Goal: Check status: Check status

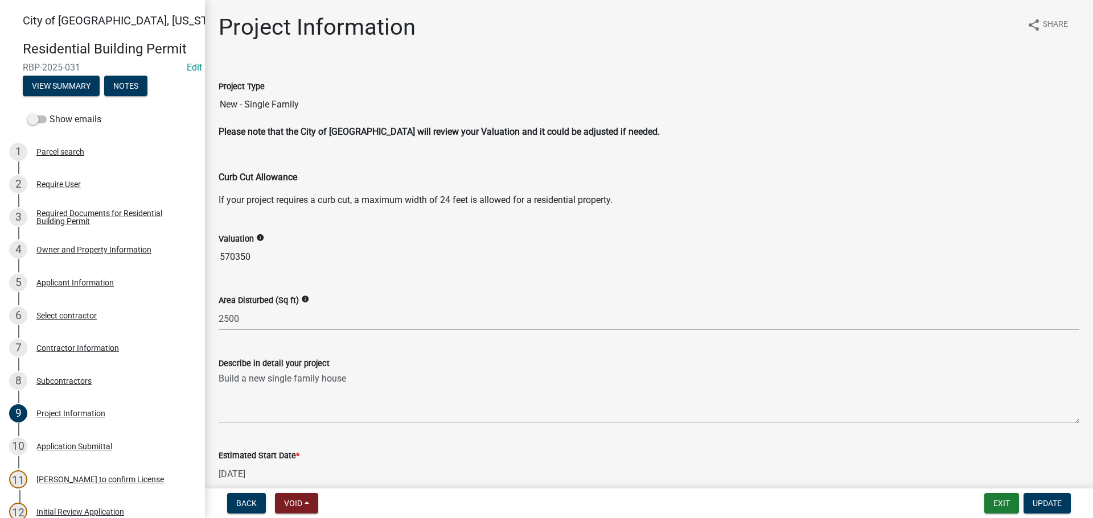
scroll to position [412, 0]
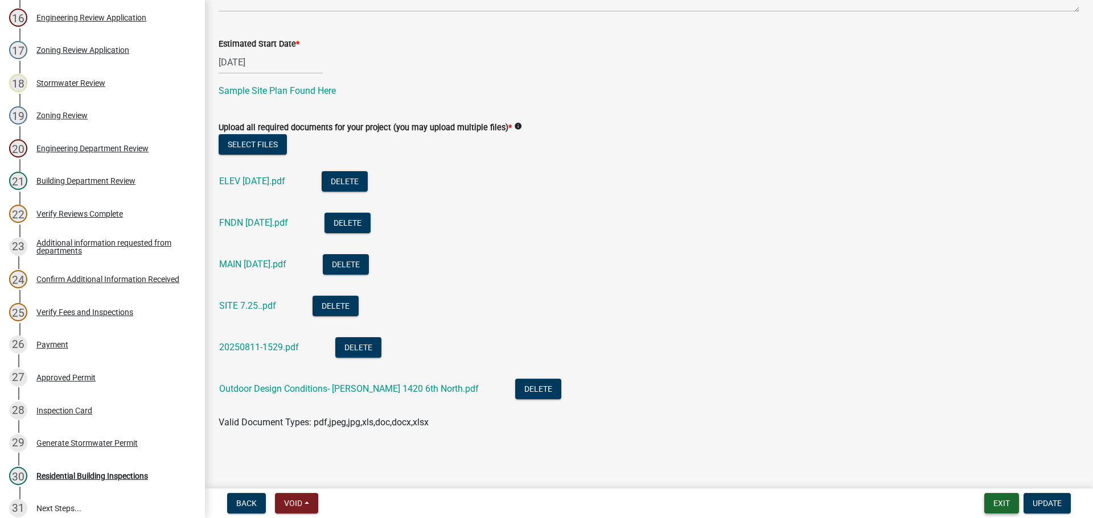
click at [1007, 505] on button "Exit" at bounding box center [1001, 503] width 35 height 20
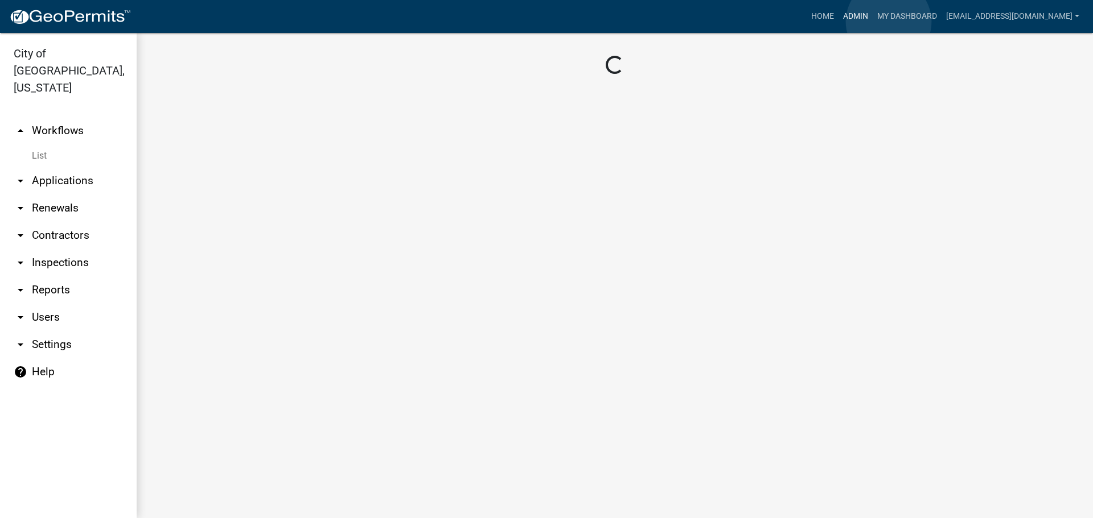
click at [872, 22] on link "Admin" at bounding box center [855, 17] width 34 height 22
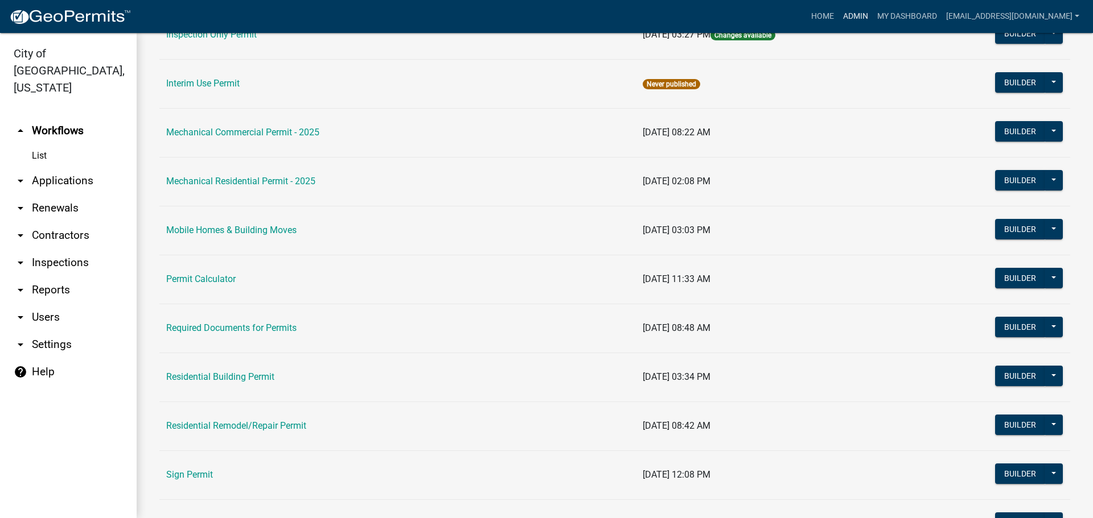
scroll to position [797, 0]
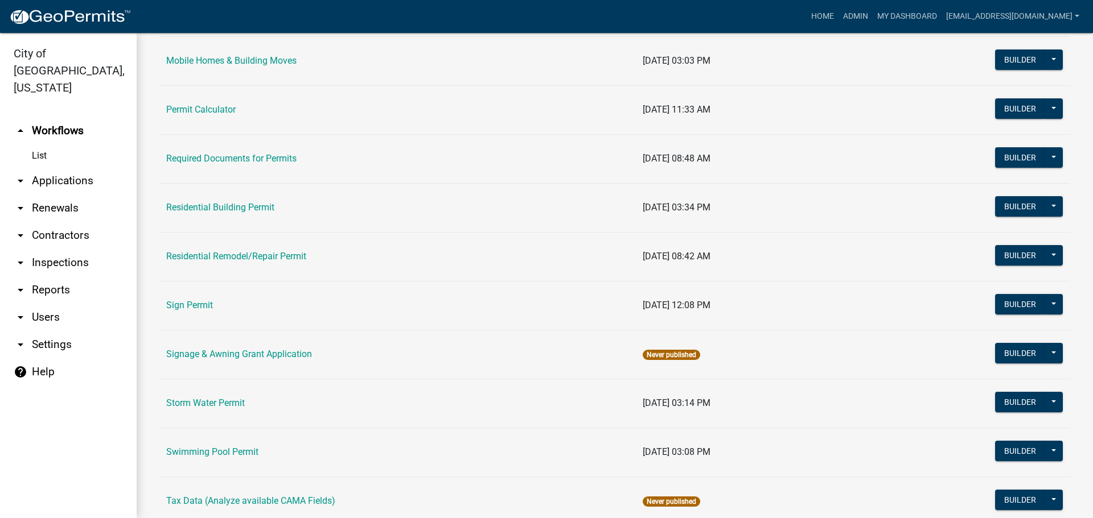
click at [200, 307] on link "Sign Permit" at bounding box center [189, 305] width 47 height 11
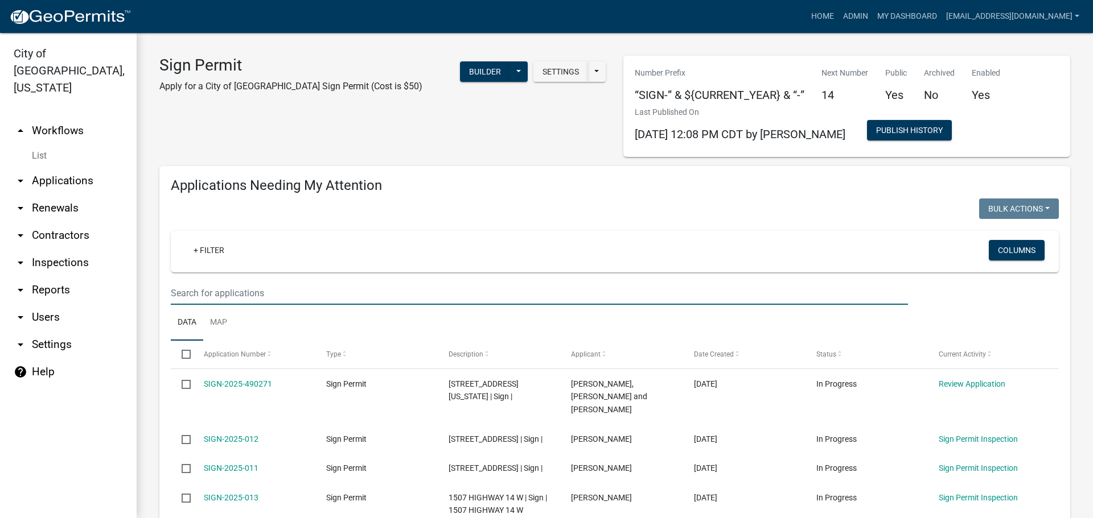
click at [205, 294] on input "text" at bounding box center [539, 293] width 737 height 23
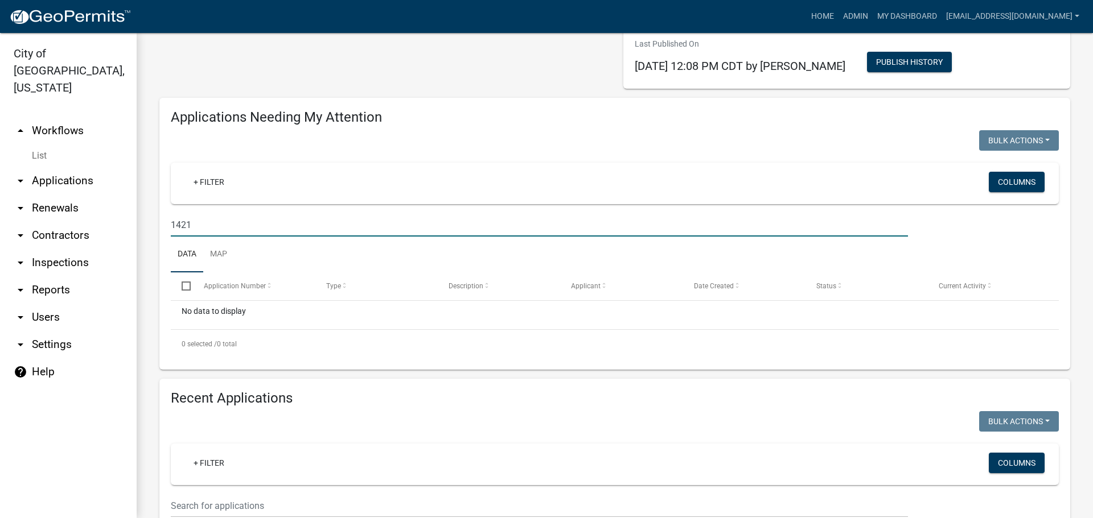
scroll to position [228, 0]
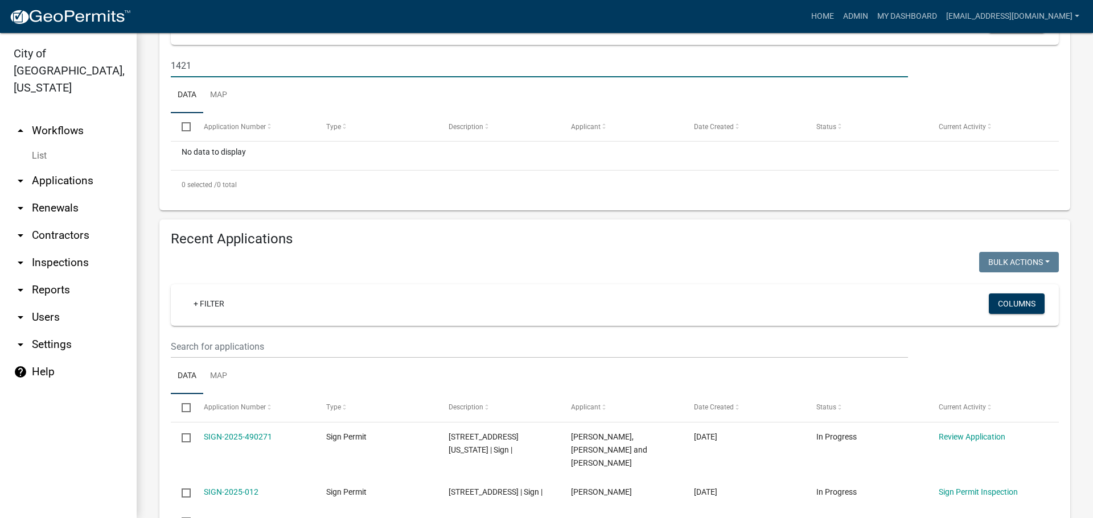
type input "1421"
click at [216, 344] on input "text" at bounding box center [539, 346] width 737 height 23
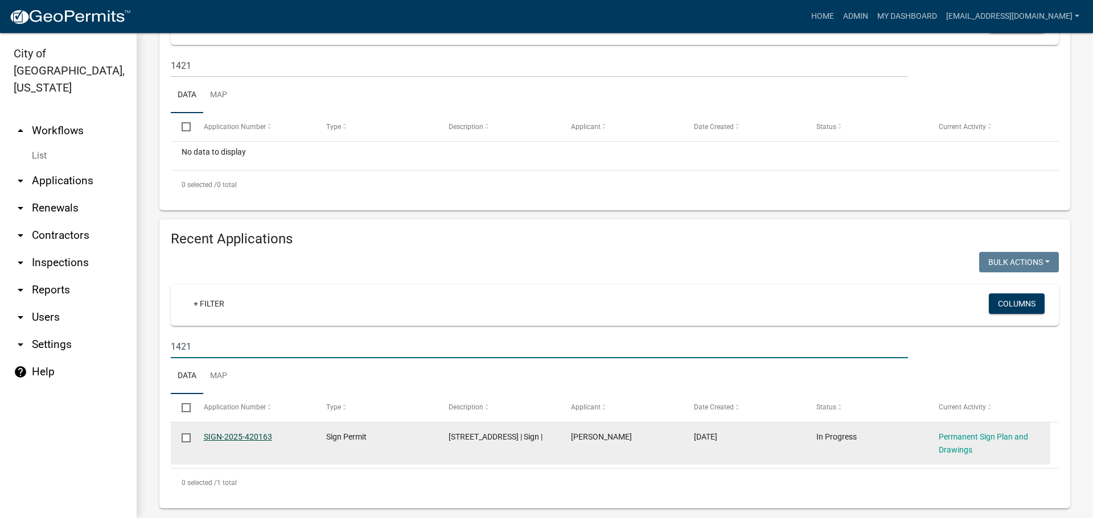
type input "1421"
click at [237, 437] on link "SIGN-2025-420163" at bounding box center [238, 436] width 68 height 9
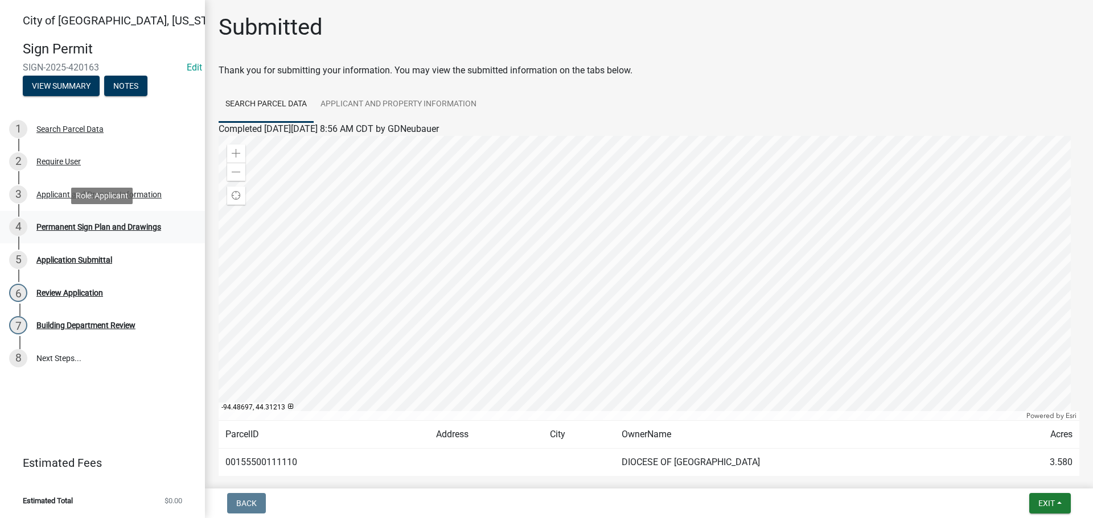
click at [80, 229] on div "Permanent Sign Plan and Drawings" at bounding box center [98, 227] width 125 height 8
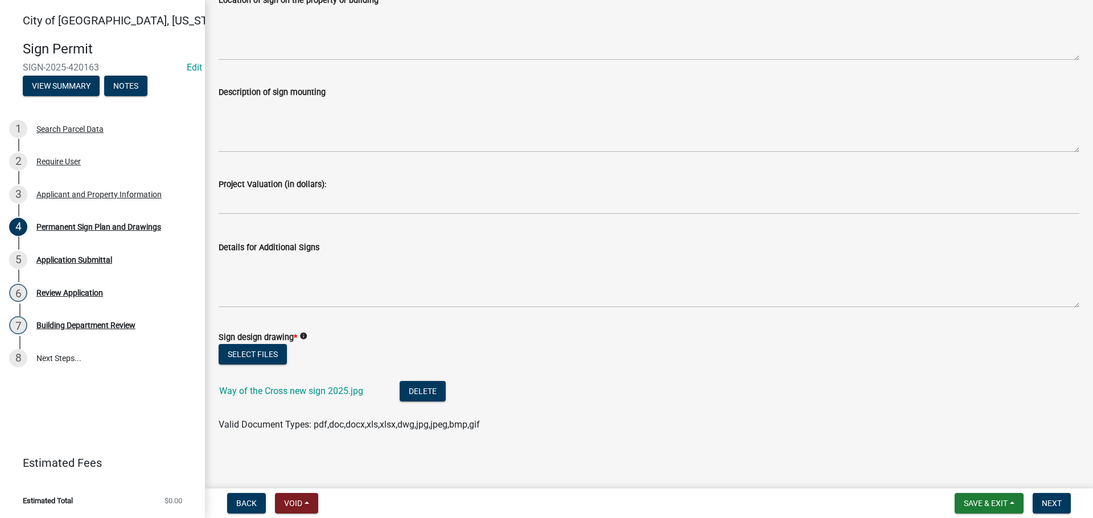
scroll to position [818, 0]
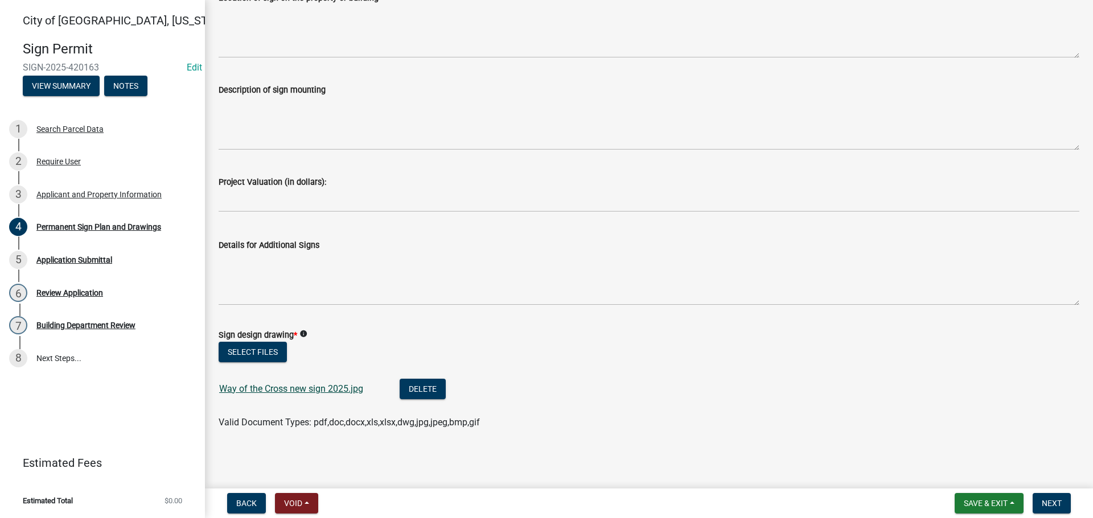
click at [335, 387] on link "Way of the Cross new sign 2025.jpg" at bounding box center [291, 389] width 144 height 11
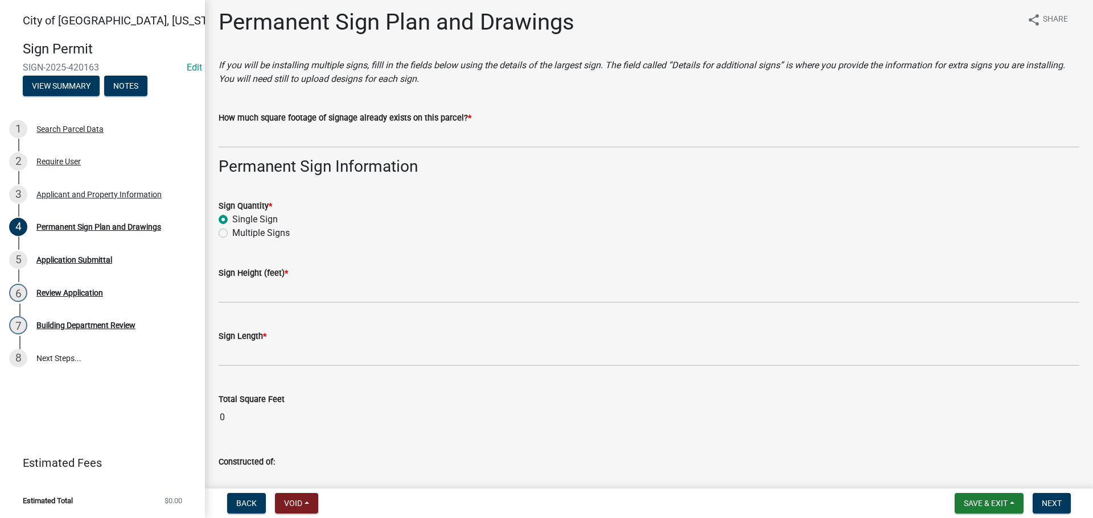
scroll to position [0, 0]
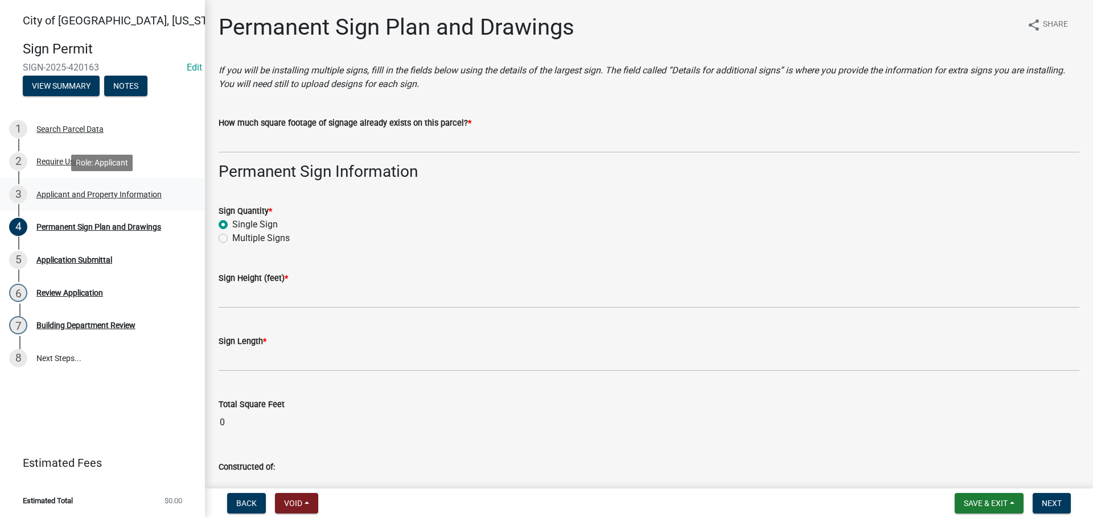
click at [78, 192] on div "Applicant and Property Information" at bounding box center [98, 195] width 125 height 8
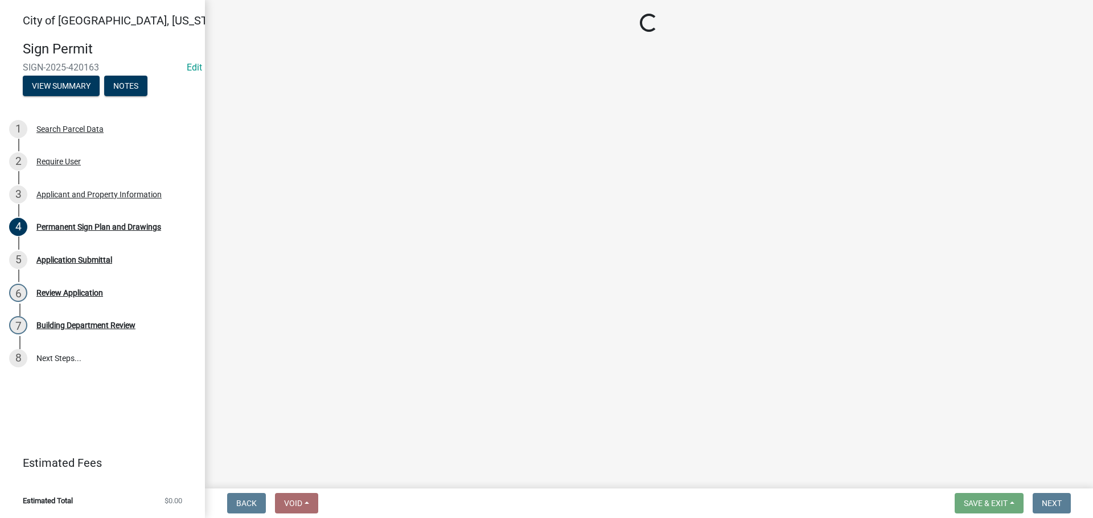
select select "ba7dd985-6d0f-44b8-b699-fe0eb0495fcc"
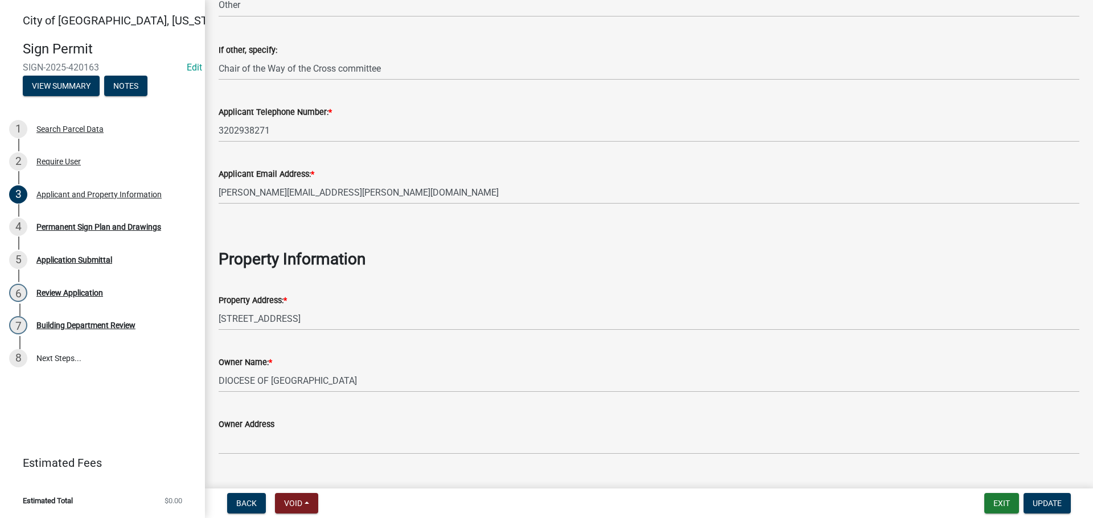
scroll to position [228, 0]
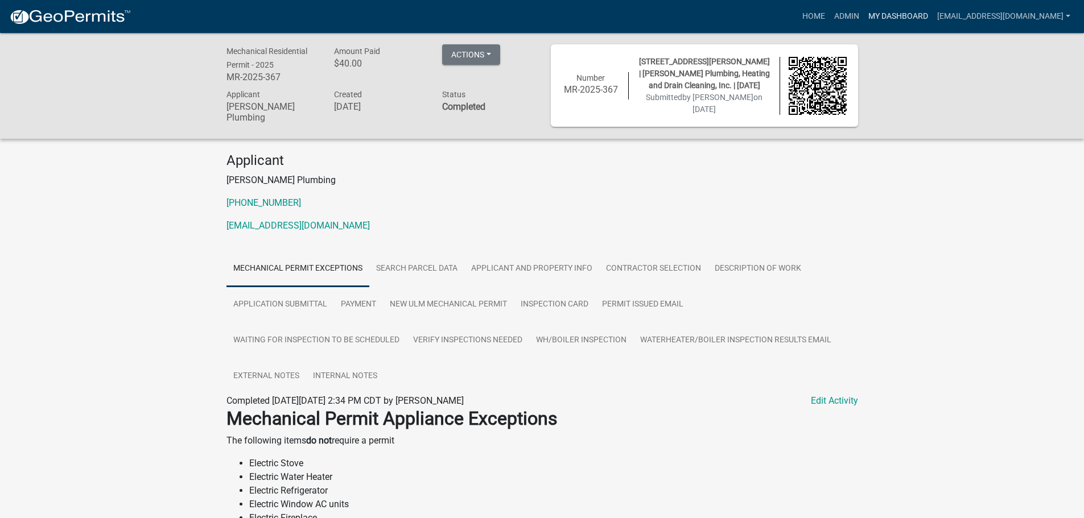
click at [900, 13] on link "My Dashboard" at bounding box center [898, 17] width 69 height 22
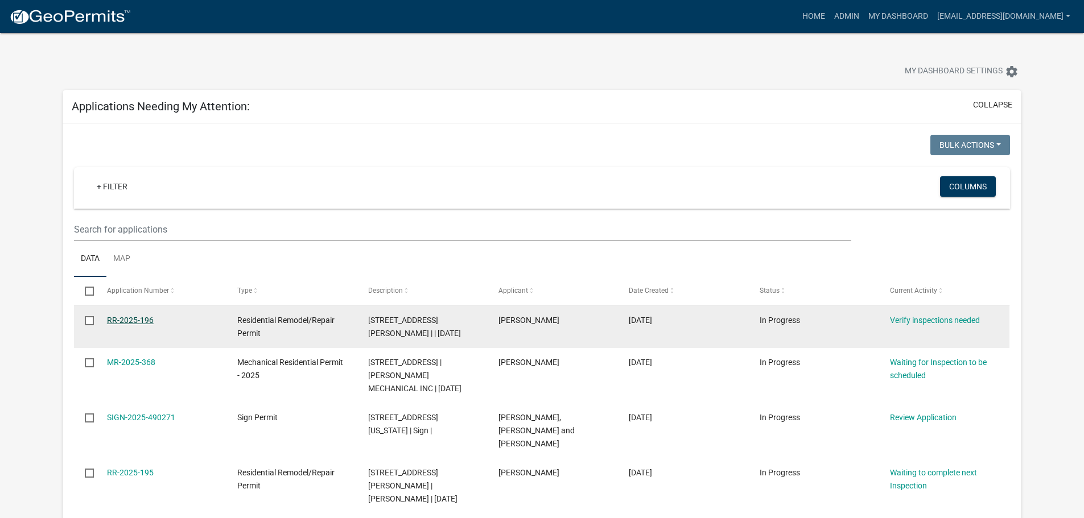
click at [133, 317] on link "RR-2025-196" at bounding box center [130, 320] width 47 height 9
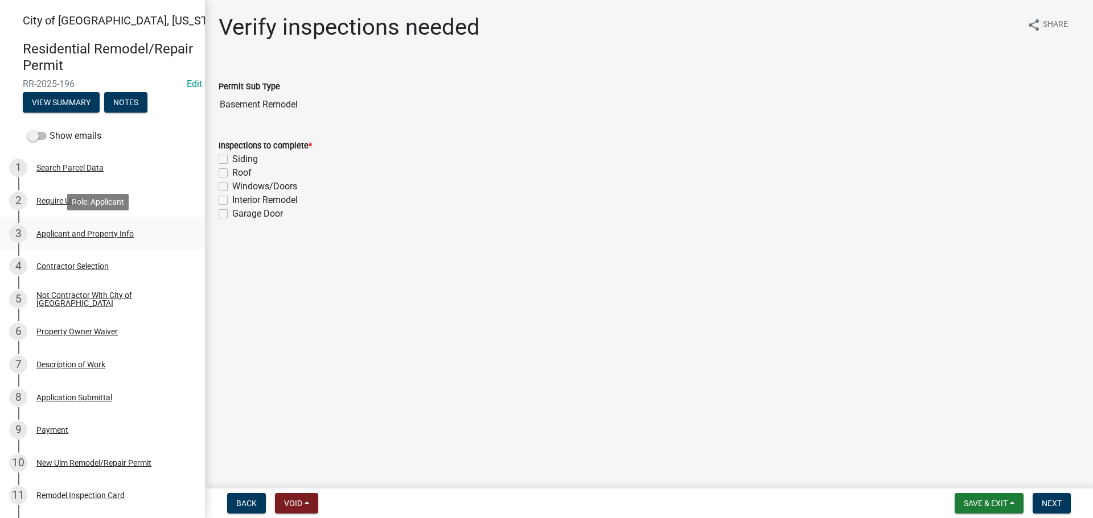
click at [101, 236] on div "Applicant and Property Info" at bounding box center [84, 234] width 97 height 8
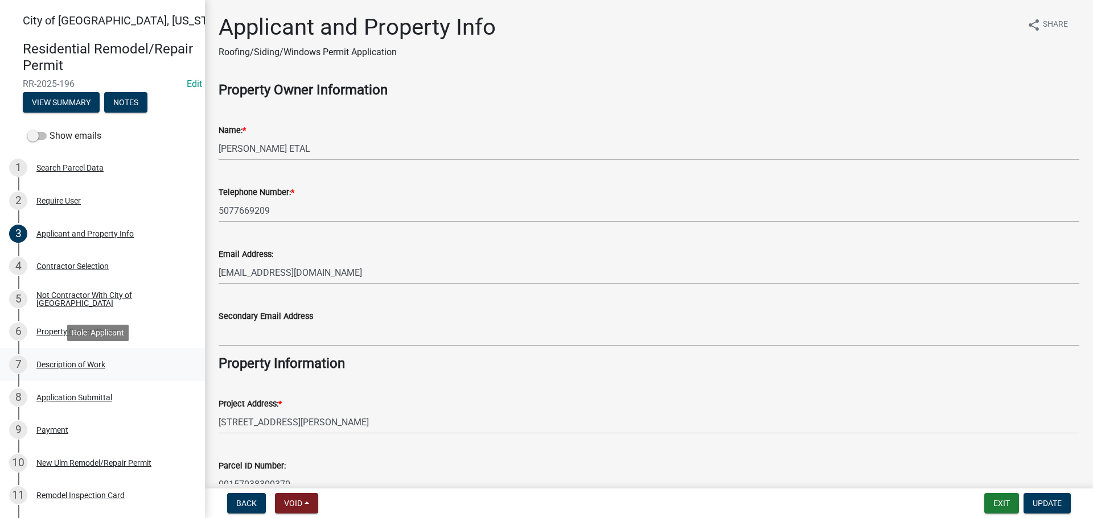
click at [87, 365] on div "Description of Work" at bounding box center [70, 365] width 69 height 8
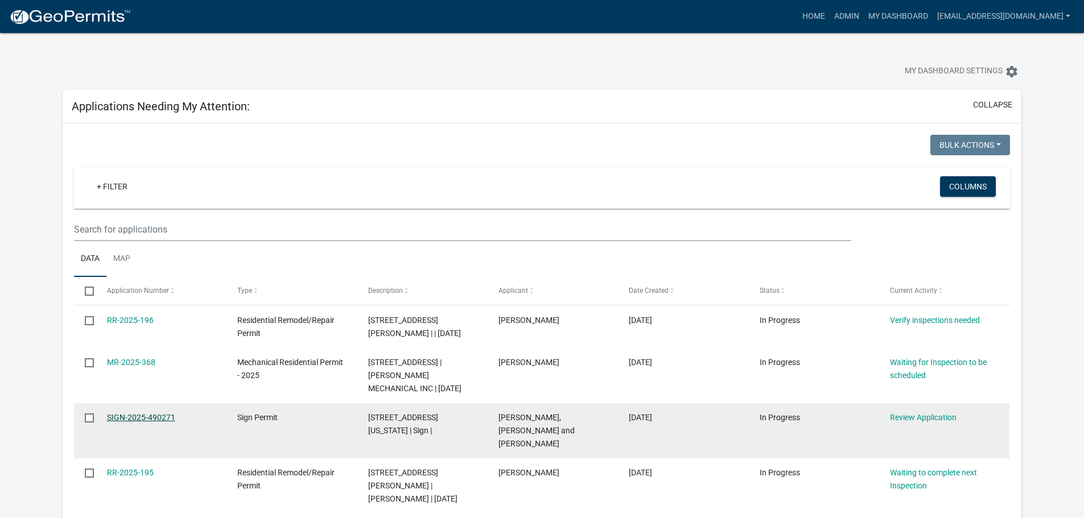
click at [154, 415] on link "SIGN-2025-490271" at bounding box center [141, 417] width 68 height 9
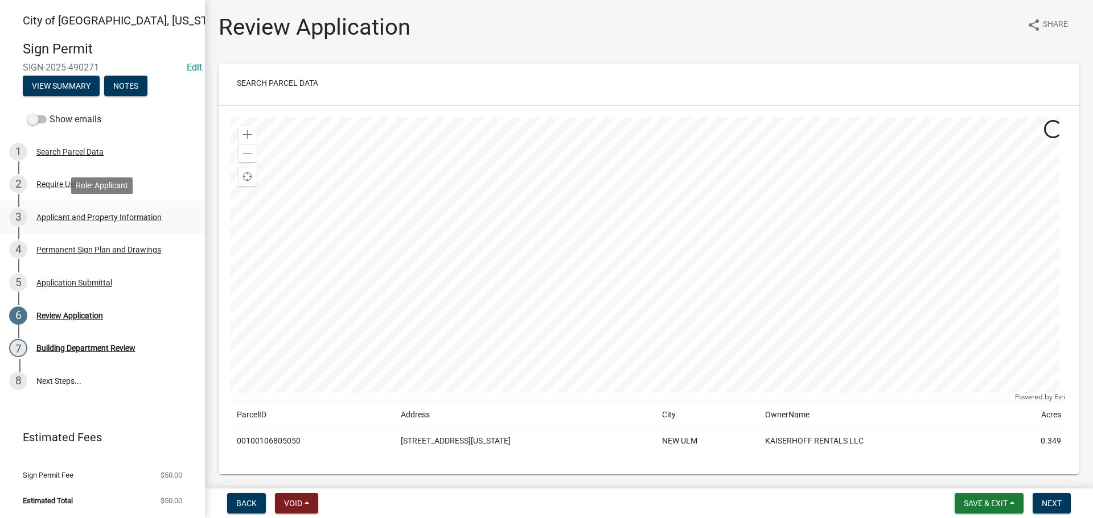
click at [101, 218] on div "Applicant and Property Information" at bounding box center [98, 217] width 125 height 8
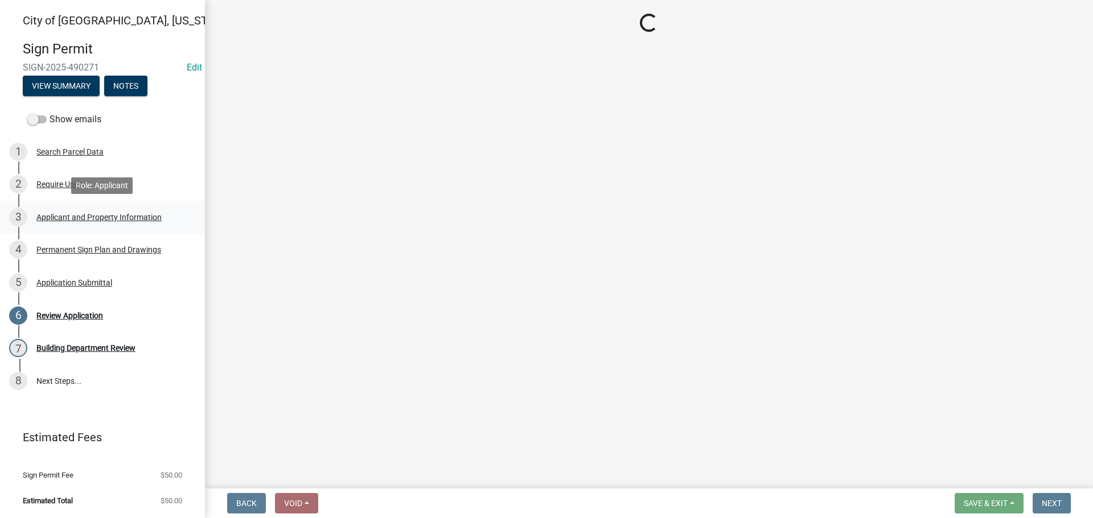
select select "1b0a4f51-4675-4ce5-b6e6-78f203fad463"
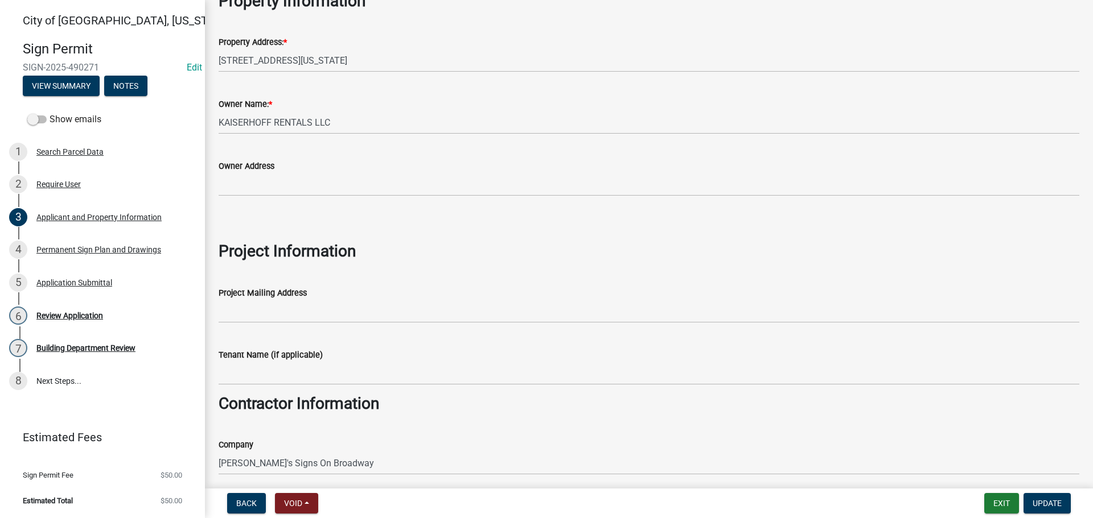
scroll to position [512, 0]
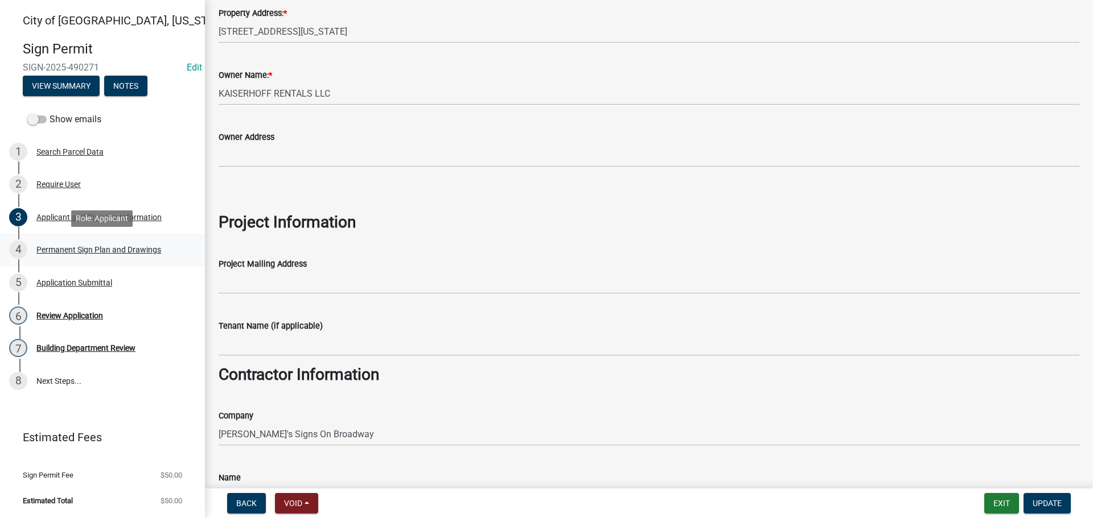
click at [113, 254] on div "Permanent Sign Plan and Drawings" at bounding box center [98, 250] width 125 height 8
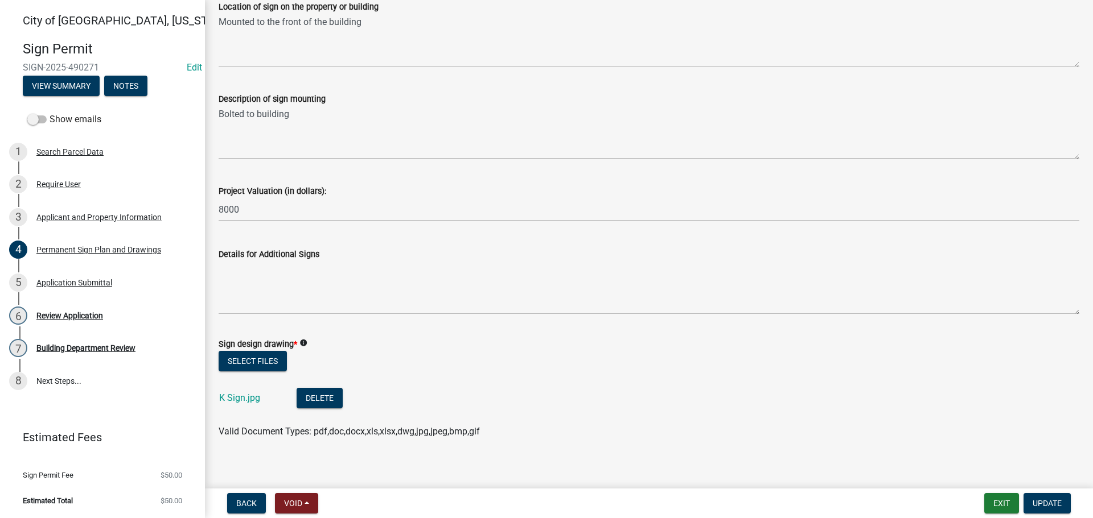
scroll to position [818, 0]
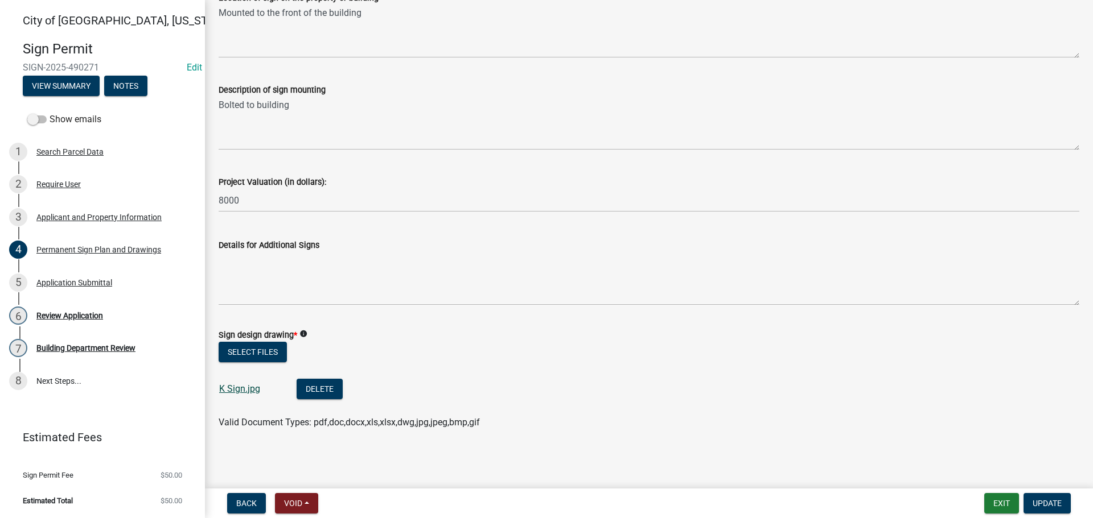
click at [253, 391] on link "K Sign.jpg" at bounding box center [239, 389] width 41 height 11
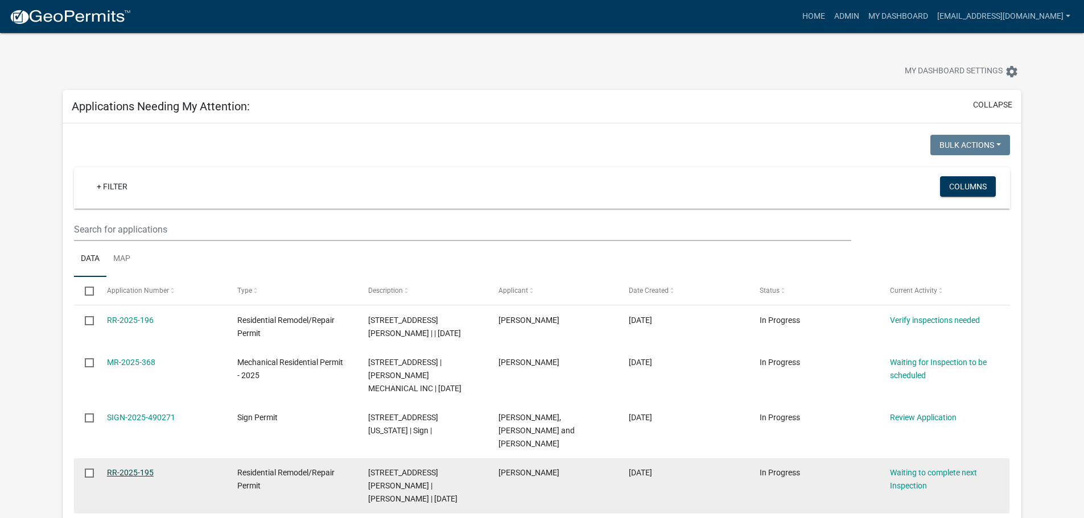
click at [114, 468] on link "RR-2025-195" at bounding box center [130, 472] width 47 height 9
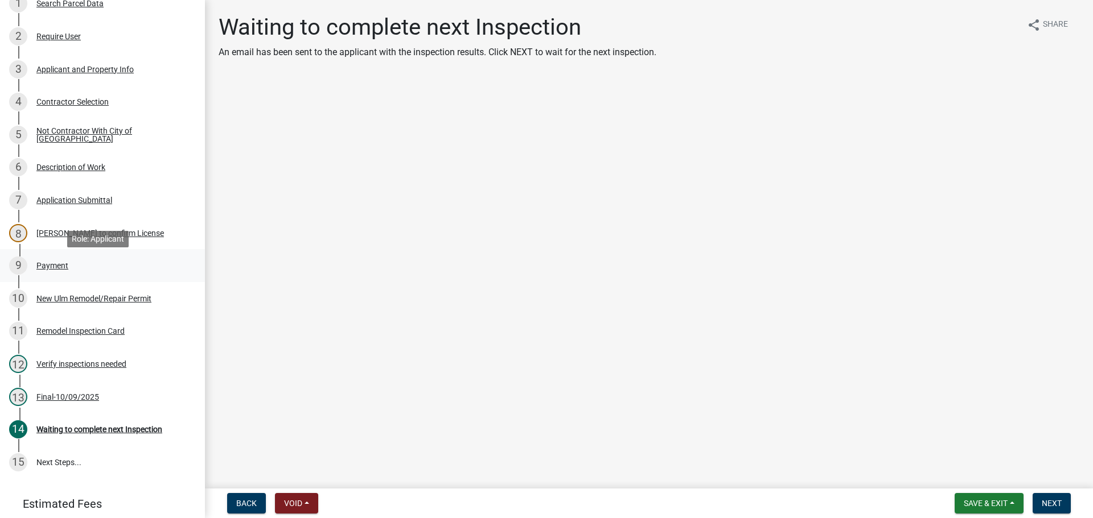
scroll to position [171, 0]
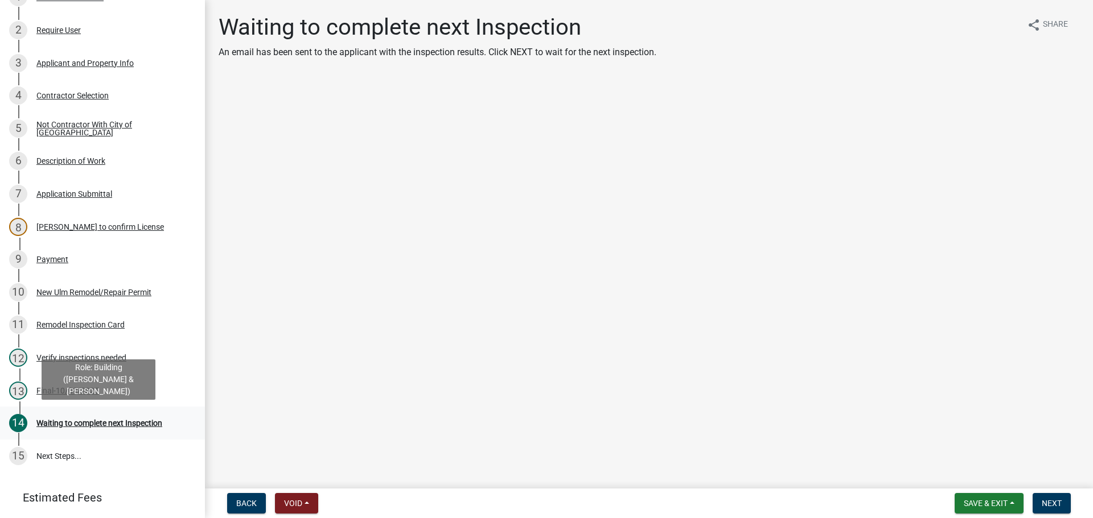
click at [101, 422] on div "Waiting to complete next Inspection" at bounding box center [99, 423] width 126 height 8
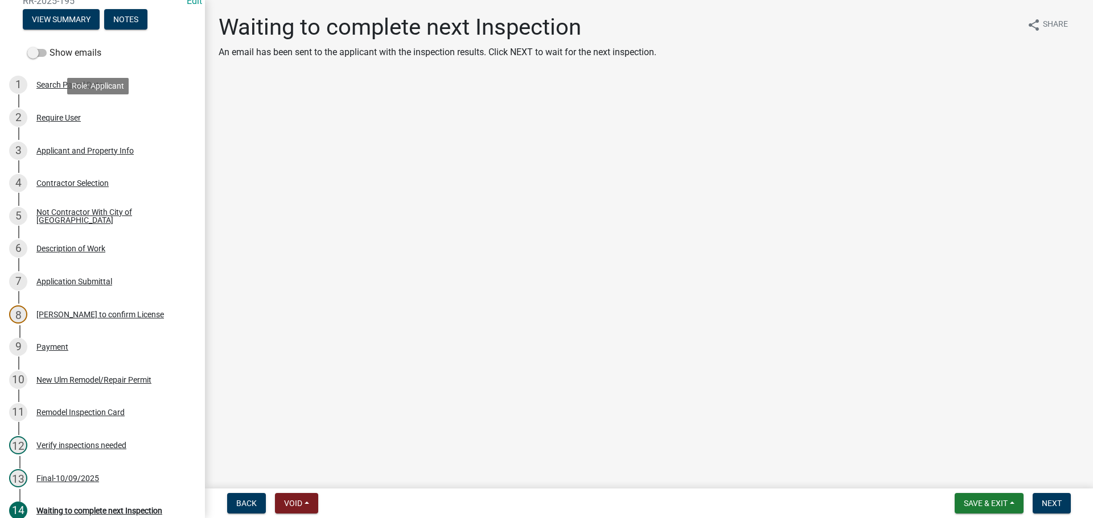
scroll to position [0, 0]
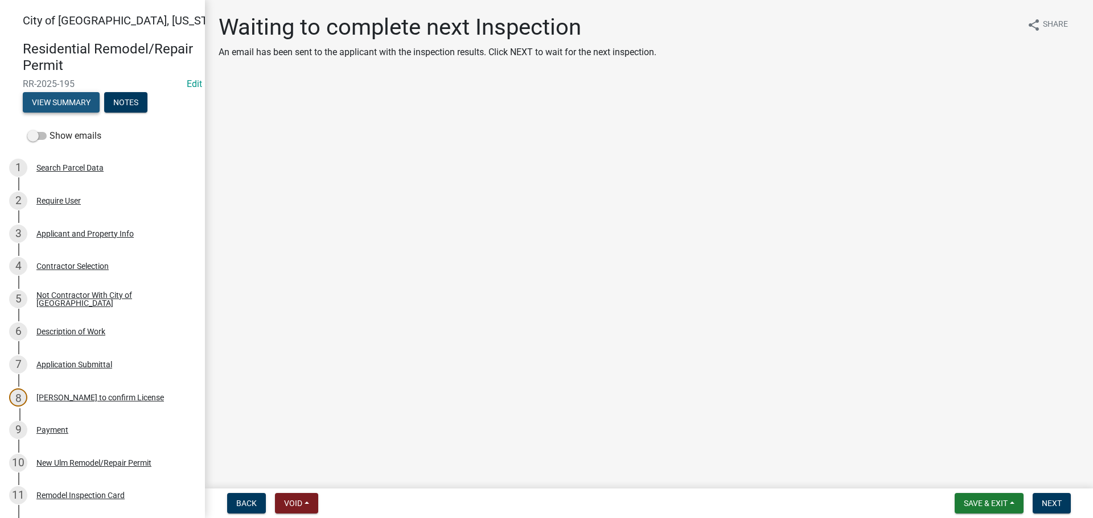
click at [50, 102] on button "View Summary" at bounding box center [61, 102] width 77 height 20
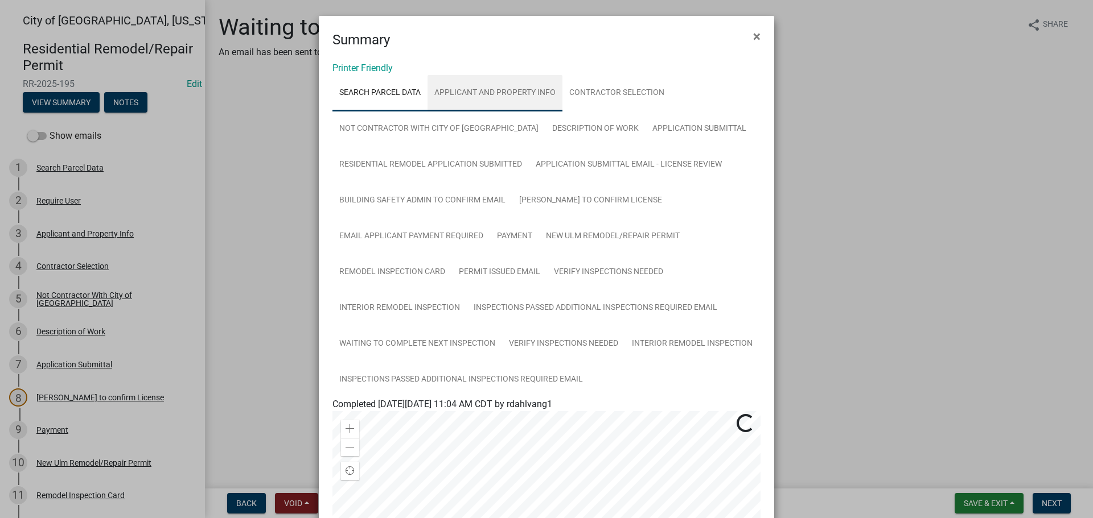
click at [491, 92] on link "Applicant and Property Info" at bounding box center [494, 93] width 135 height 36
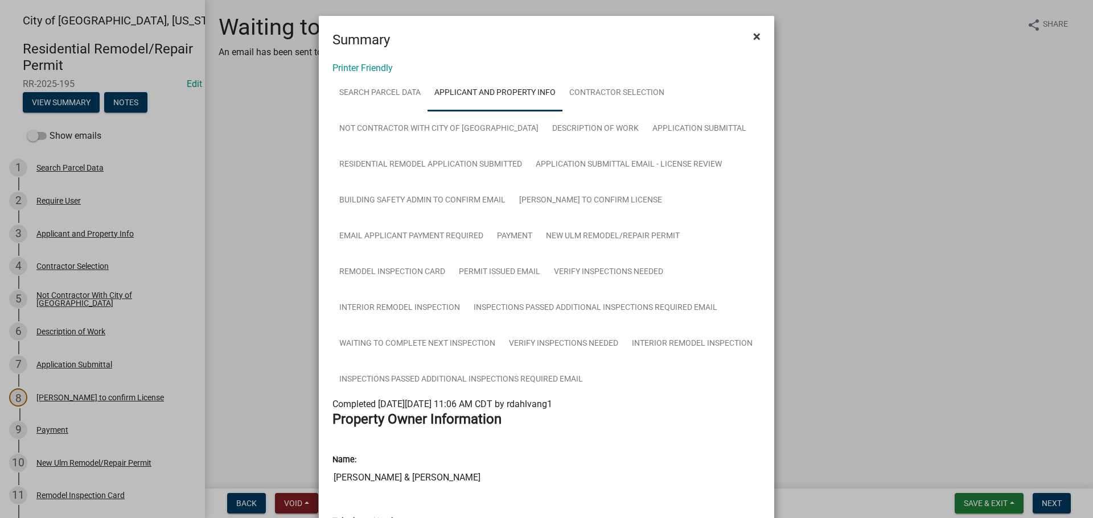
click at [753, 35] on span "×" at bounding box center [756, 36] width 7 height 16
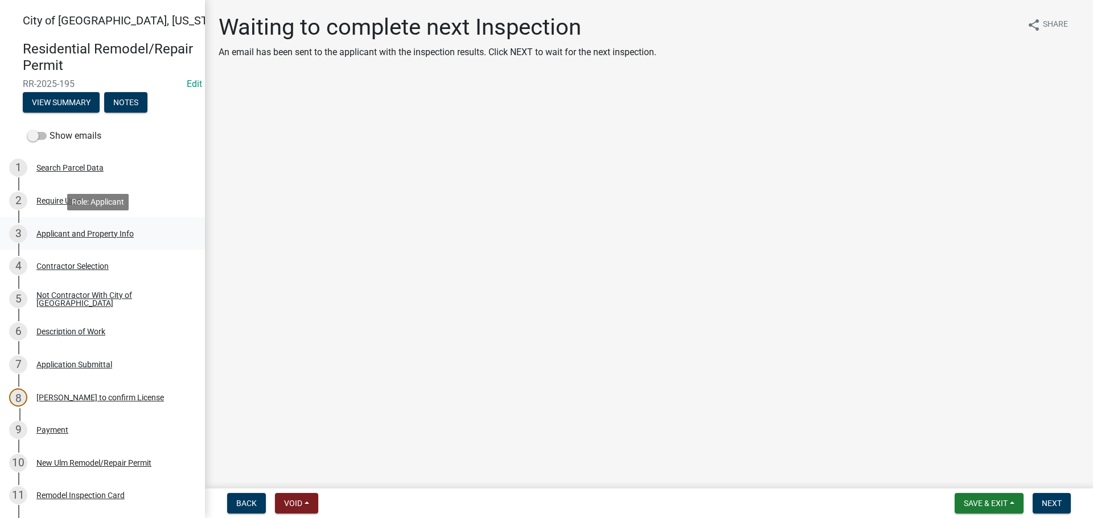
click at [69, 235] on div "Applicant and Property Info" at bounding box center [84, 234] width 97 height 8
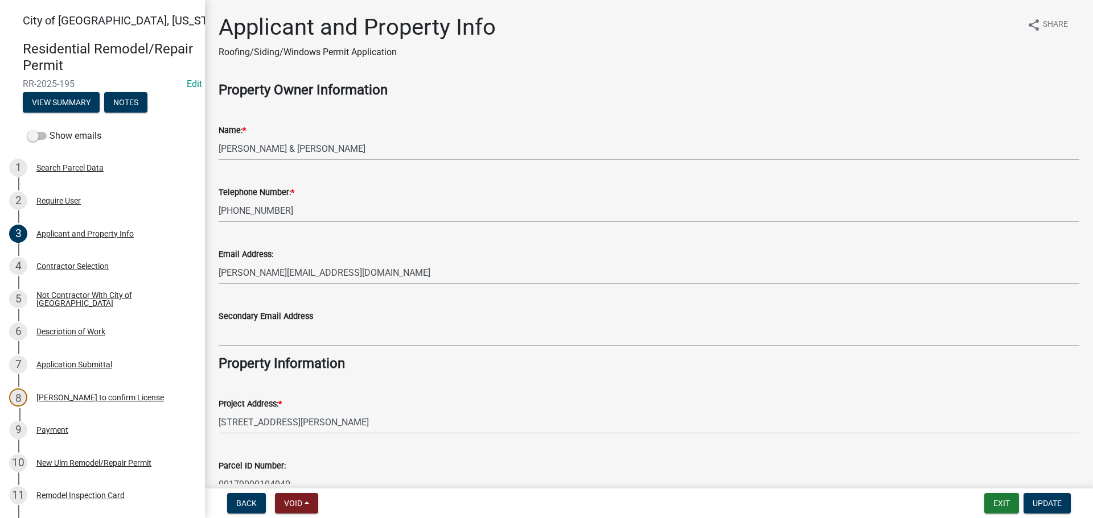
scroll to position [57, 0]
